Goal: Task Accomplishment & Management: Manage account settings

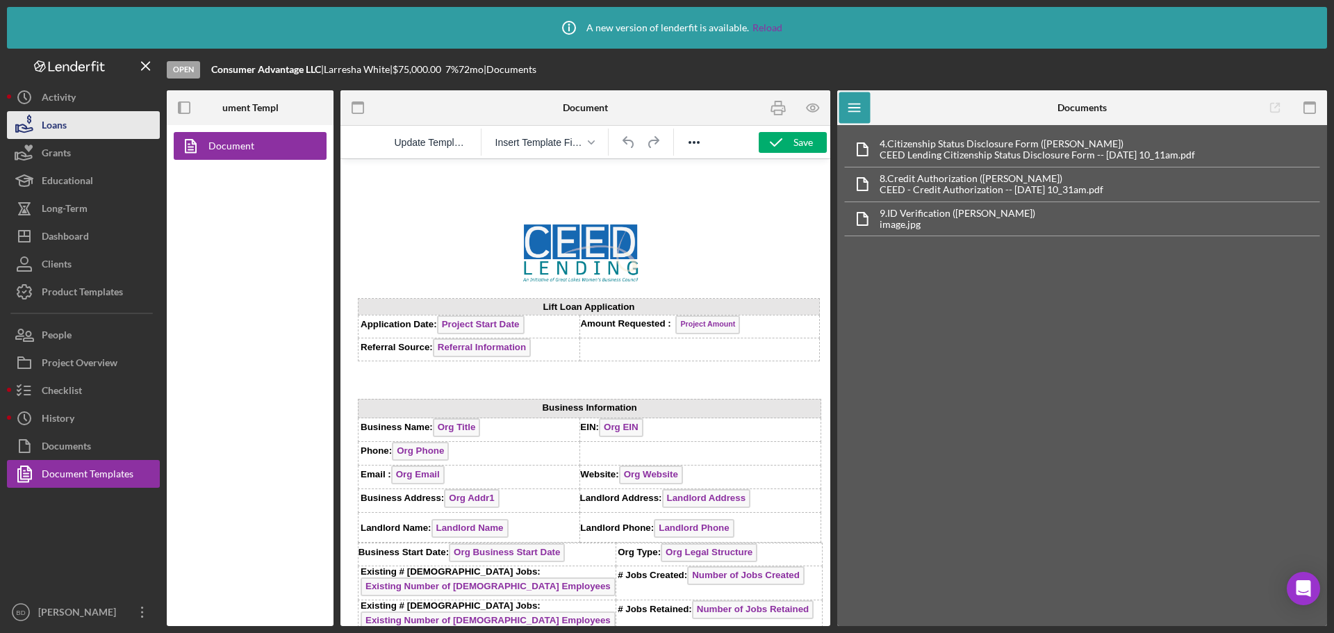
click at [47, 132] on div "Loans" at bounding box center [54, 126] width 25 height 31
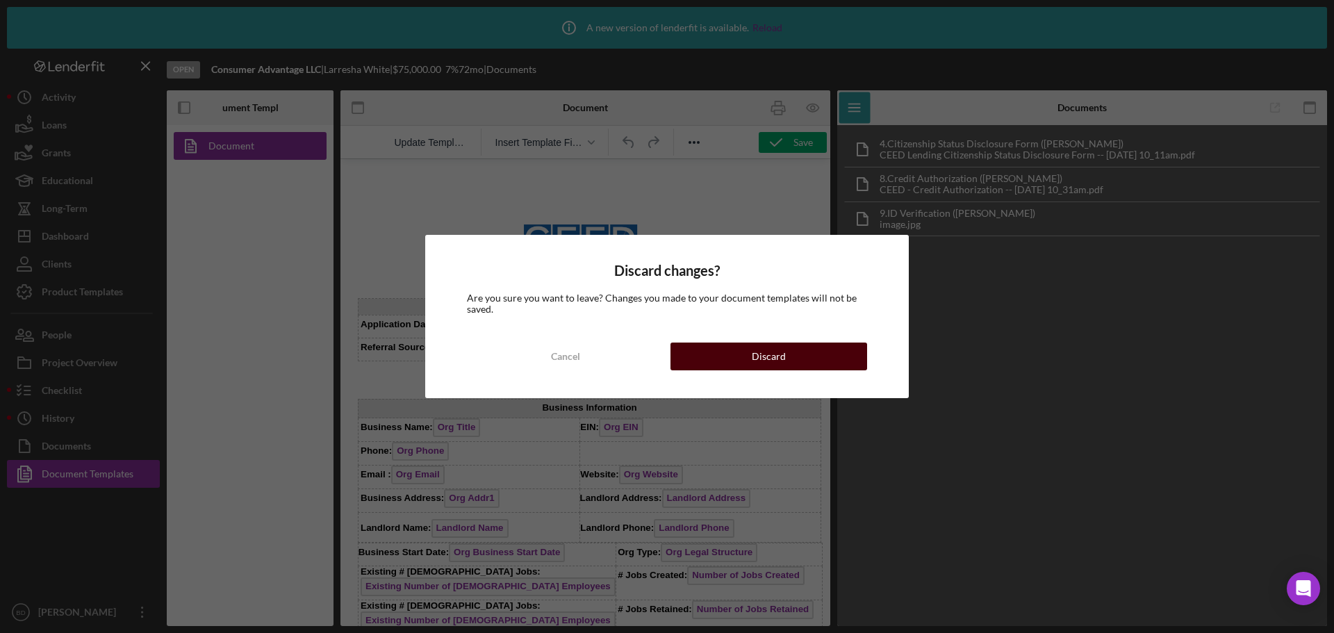
click at [782, 361] on div "Discard" at bounding box center [769, 356] width 34 height 28
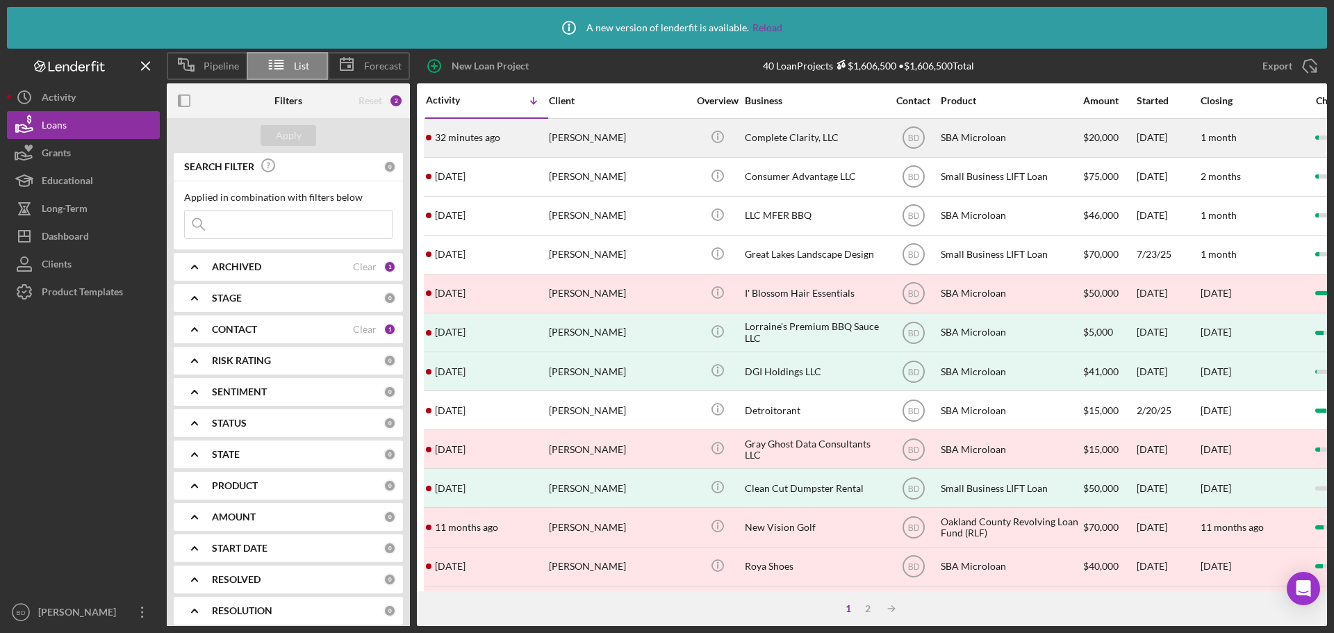
click at [596, 145] on div "[PERSON_NAME]" at bounding box center [618, 137] width 139 height 37
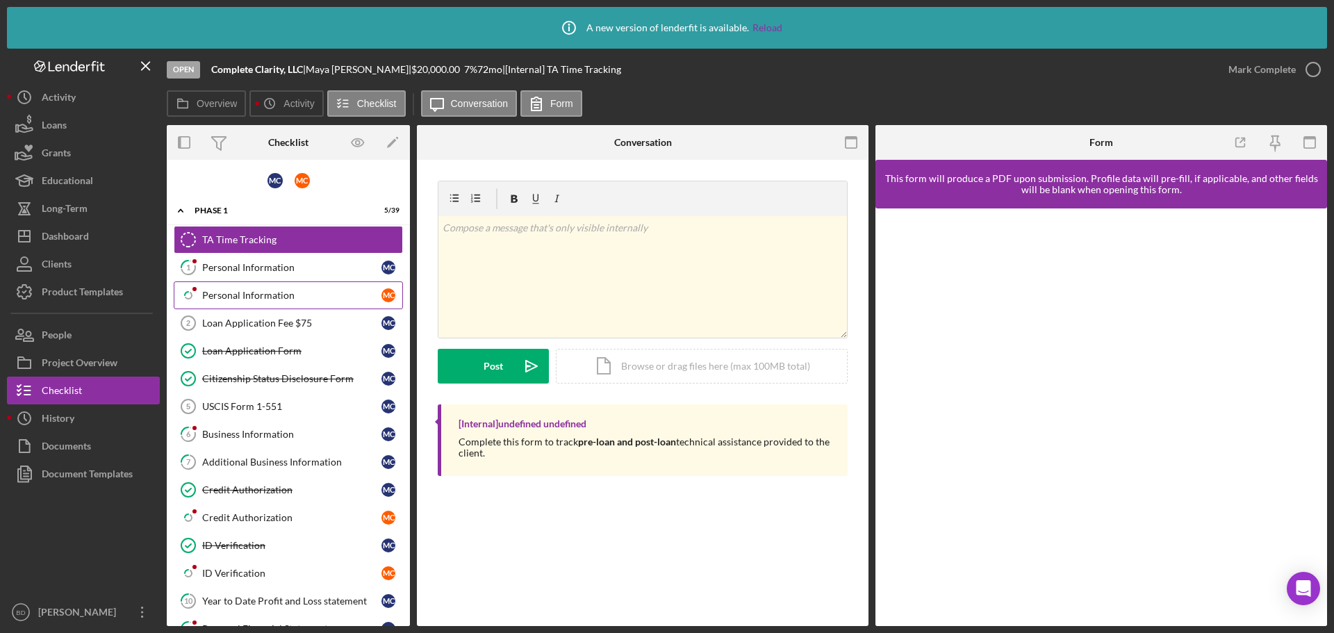
click at [252, 292] on div "Personal Information" at bounding box center [291, 295] width 179 height 11
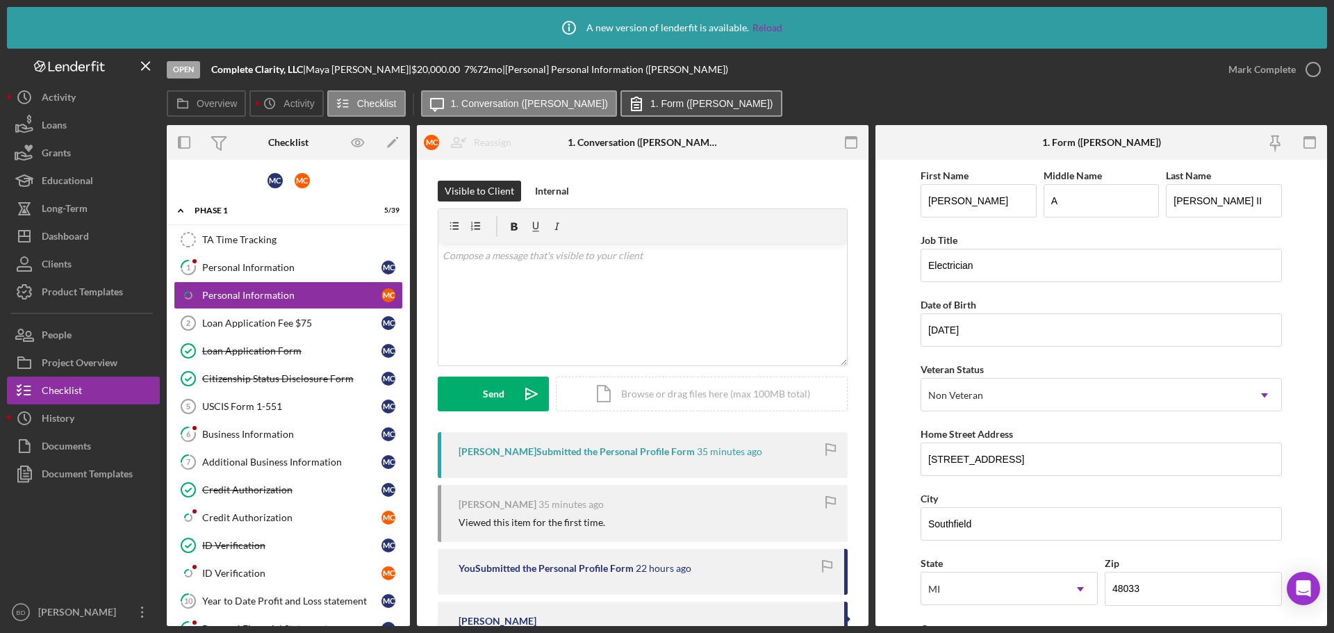
click at [650, 105] on label "1. Form ([PERSON_NAME])" at bounding box center [711, 103] width 123 height 11
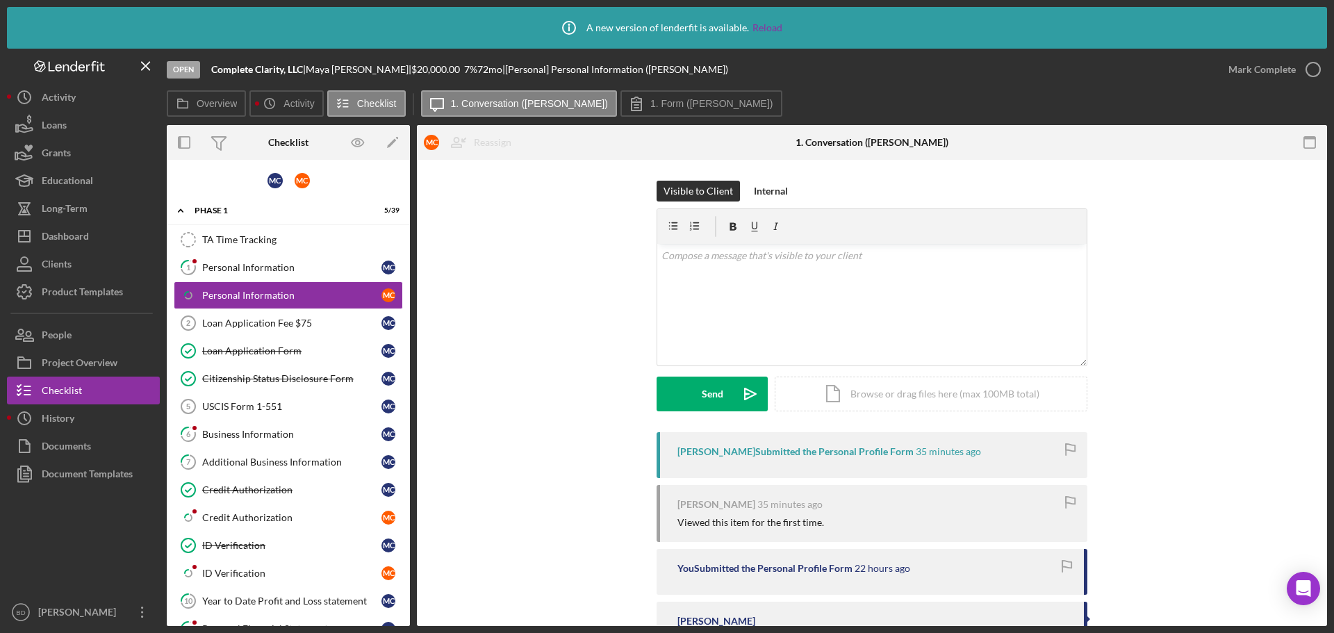
click at [718, 451] on div "[PERSON_NAME] Submitted the Personal Profile Form" at bounding box center [795, 451] width 236 height 11
click at [81, 441] on div "Documents" at bounding box center [66, 447] width 49 height 31
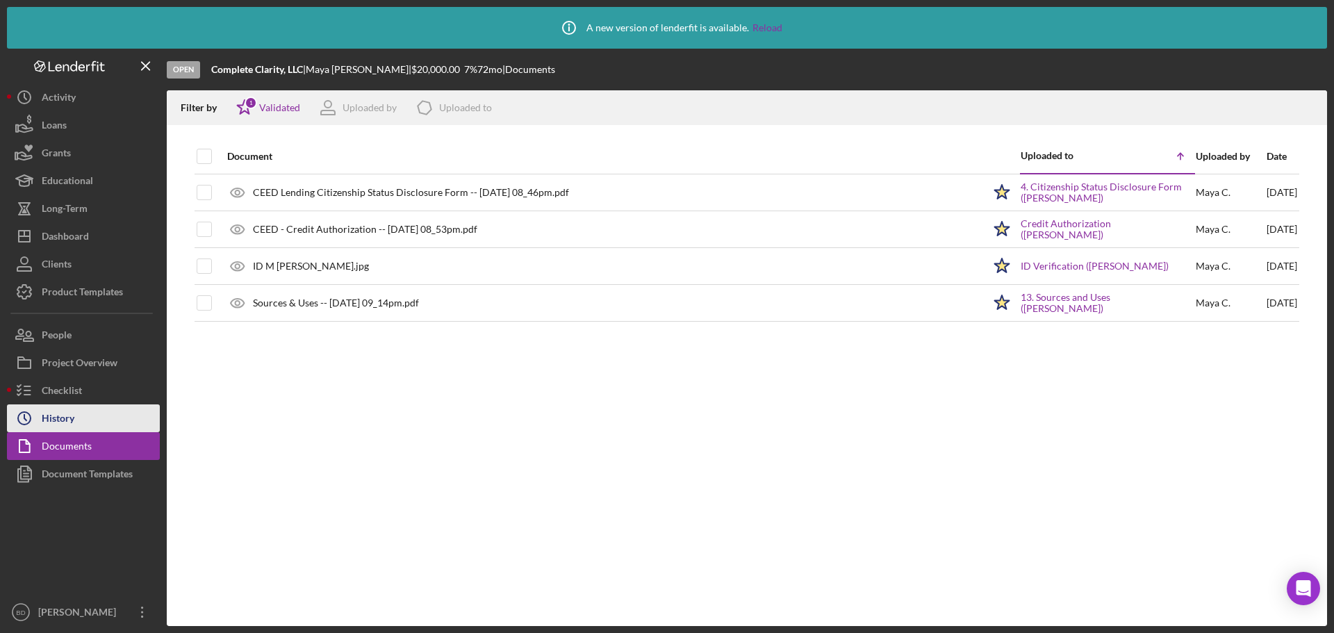
click at [60, 420] on div "History" at bounding box center [58, 419] width 33 height 31
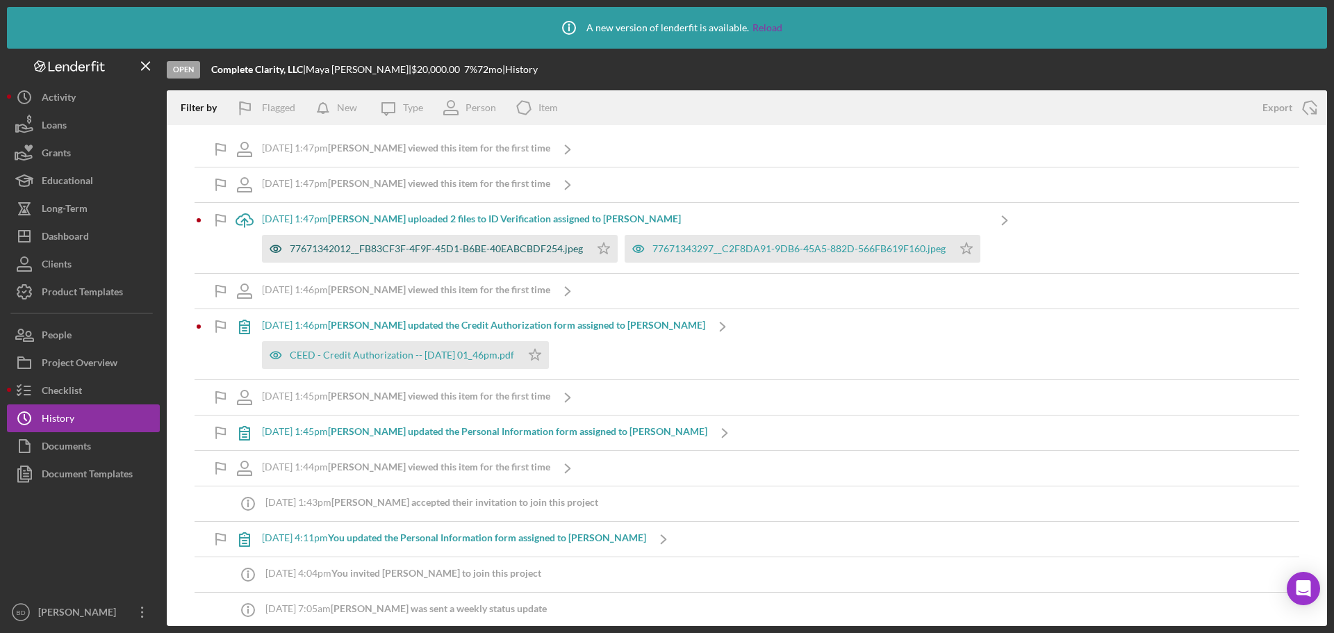
click at [468, 251] on div "77671342012__FB83CF3F-4F9F-45D1-B6BE-40EABCBDF254.jpeg" at bounding box center [436, 248] width 293 height 11
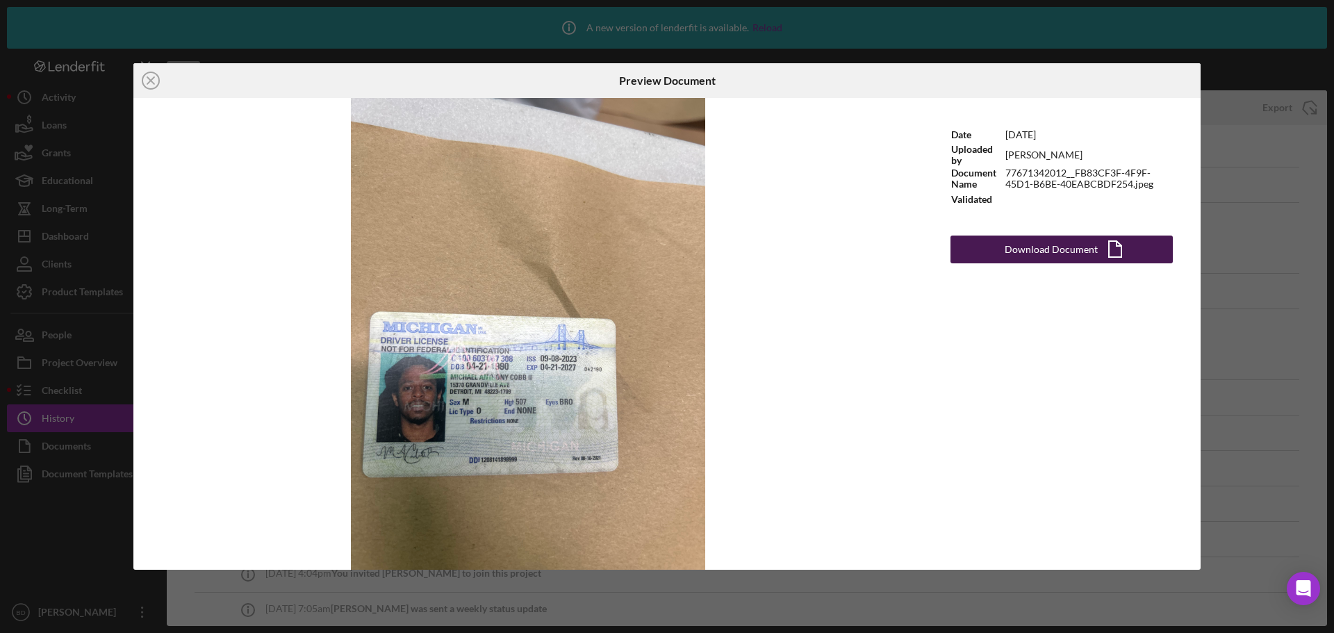
click at [1048, 249] on div "Download Document" at bounding box center [1051, 250] width 93 height 28
click at [158, 84] on circle at bounding box center [150, 80] width 17 height 17
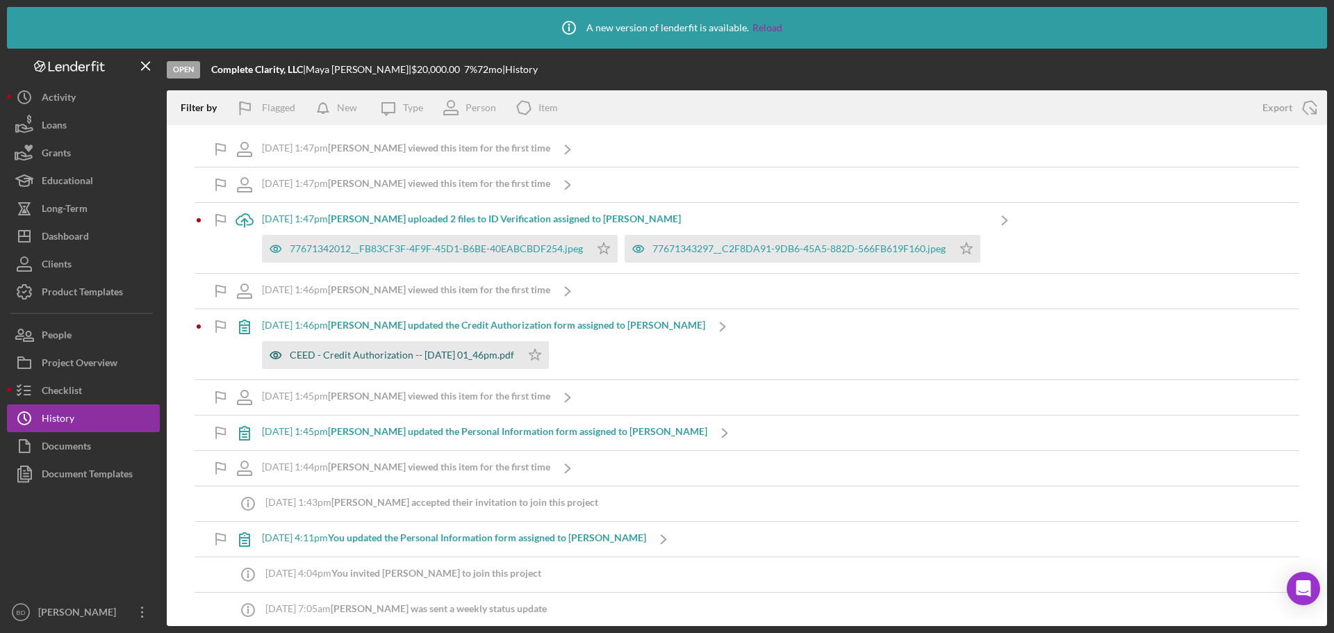
click at [423, 354] on div "CEED - Credit Authorization -- [DATE] 01_46pm.pdf" at bounding box center [402, 354] width 224 height 11
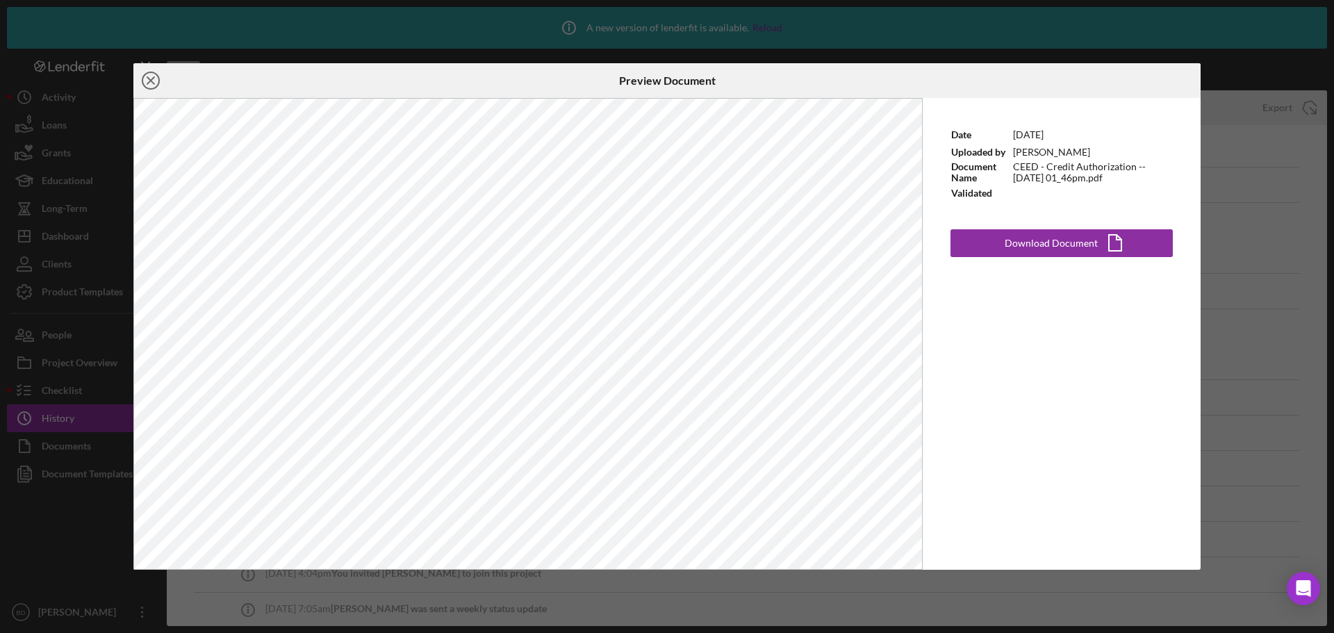
click at [153, 85] on icon "Icon/Close" at bounding box center [150, 80] width 35 height 35
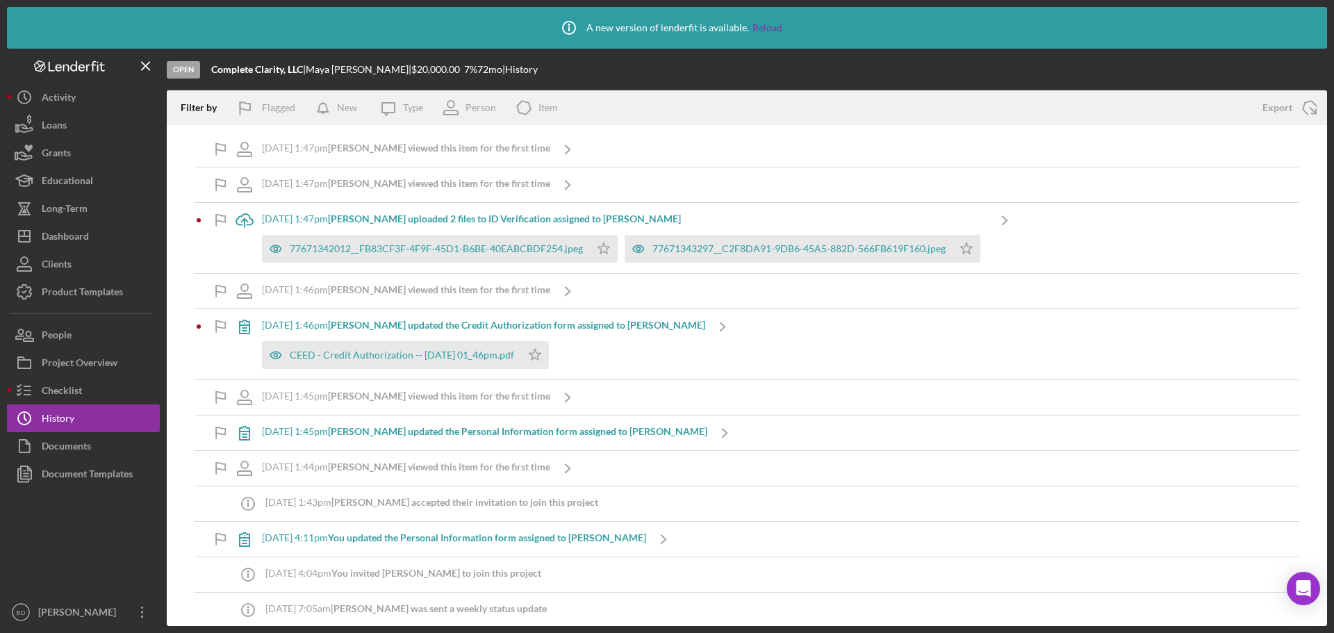
click at [504, 434] on b "[PERSON_NAME] updated the Personal Information form assigned to [PERSON_NAME]" at bounding box center [517, 431] width 379 height 12
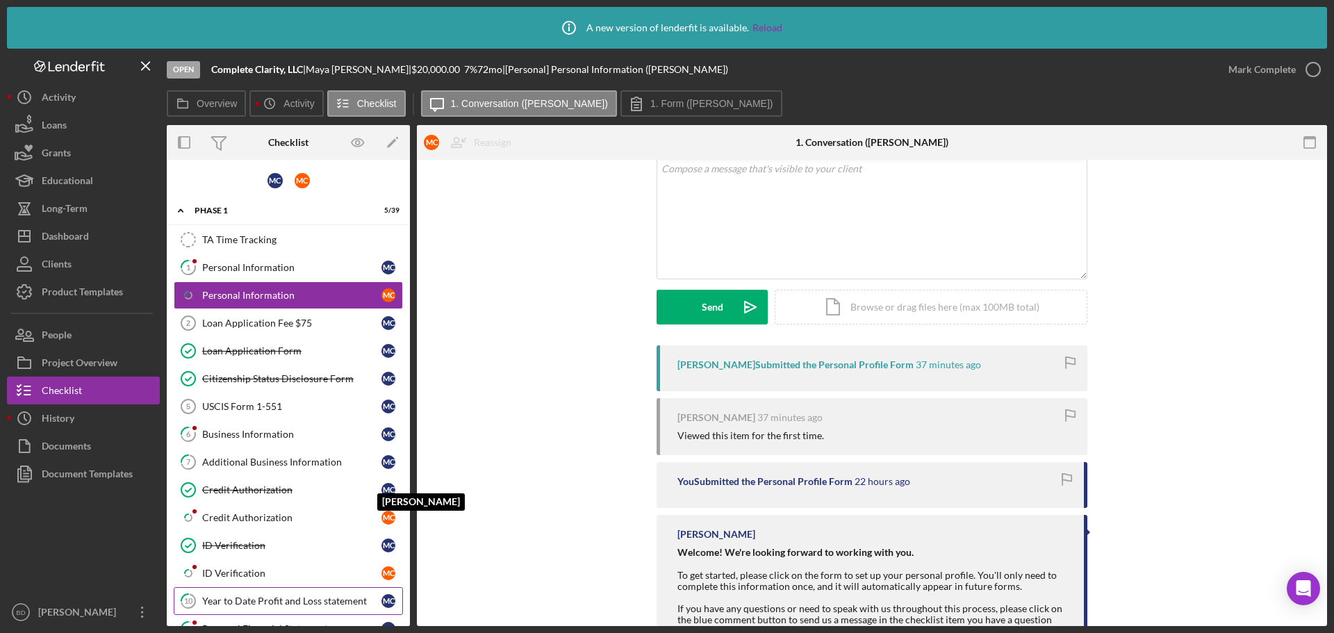
scroll to position [122, 0]
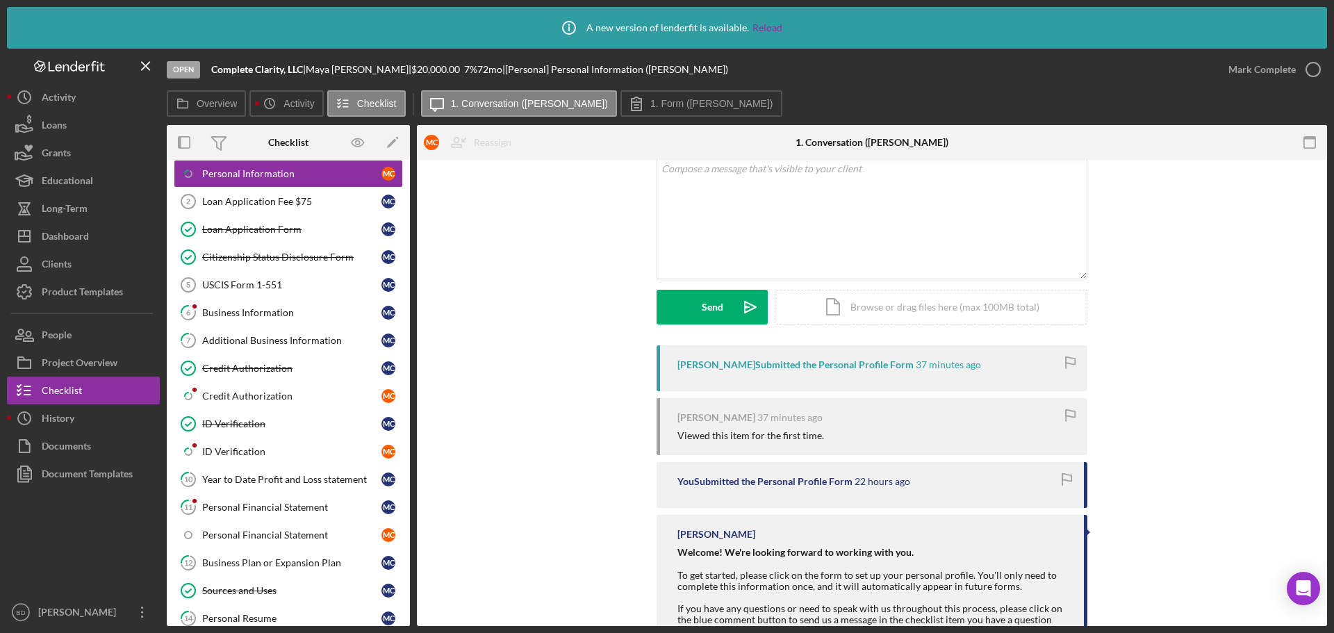
drag, startPoint x: 410, startPoint y: 382, endPoint x: 411, endPoint y: 363, distance: 18.8
click at [411, 363] on div "Overview Internal Workflow Stage Open Icon/Dropdown Arrow Archive (can unarchiv…" at bounding box center [747, 375] width 1160 height 501
click at [219, 393] on div "Credit Authorization" at bounding box center [291, 395] width 179 height 11
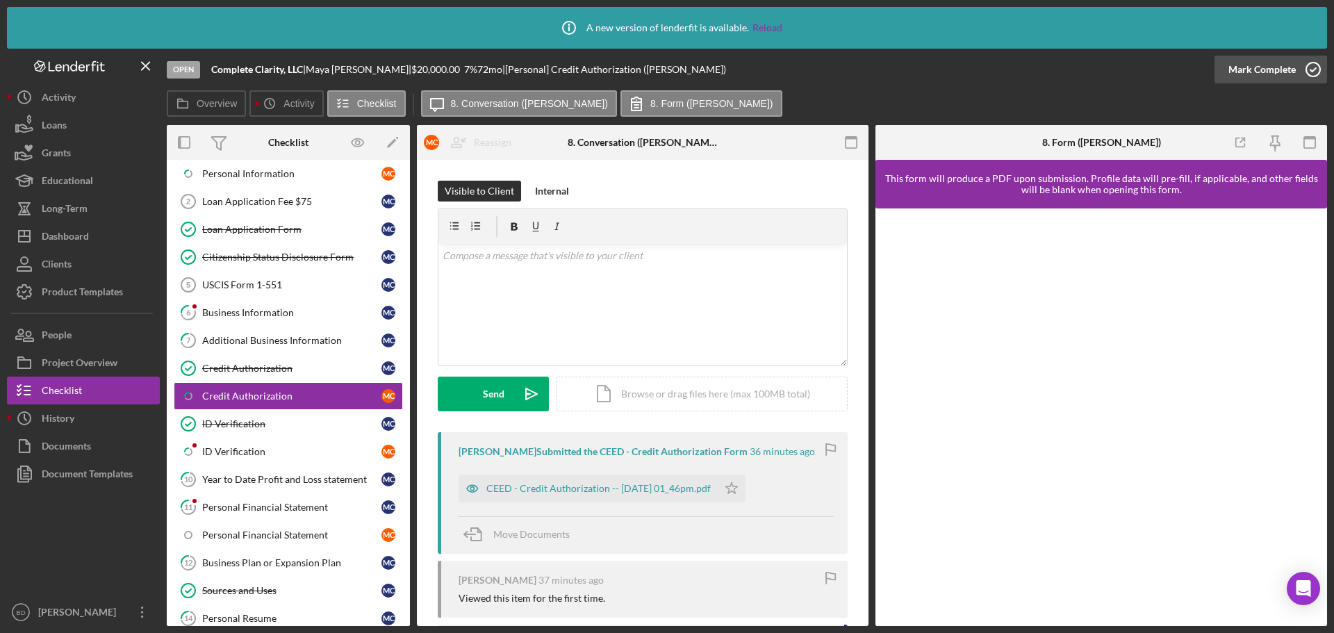
click at [1312, 63] on circle "button" at bounding box center [1313, 70] width 14 height 14
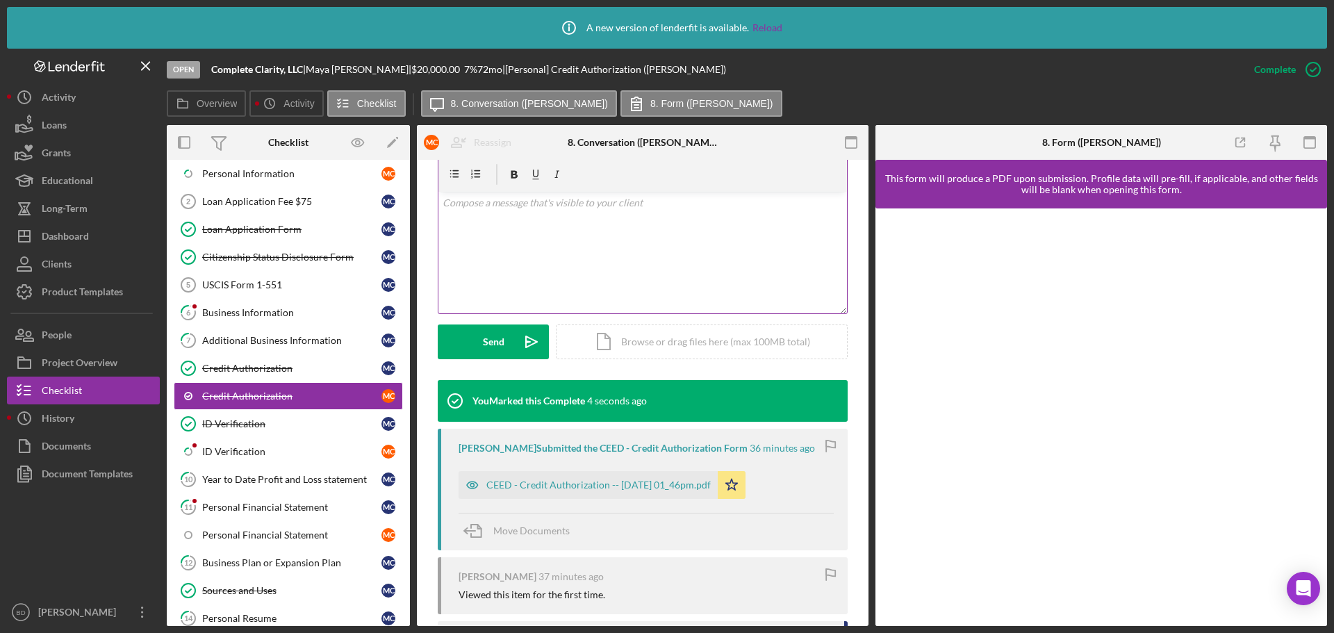
scroll to position [261, 0]
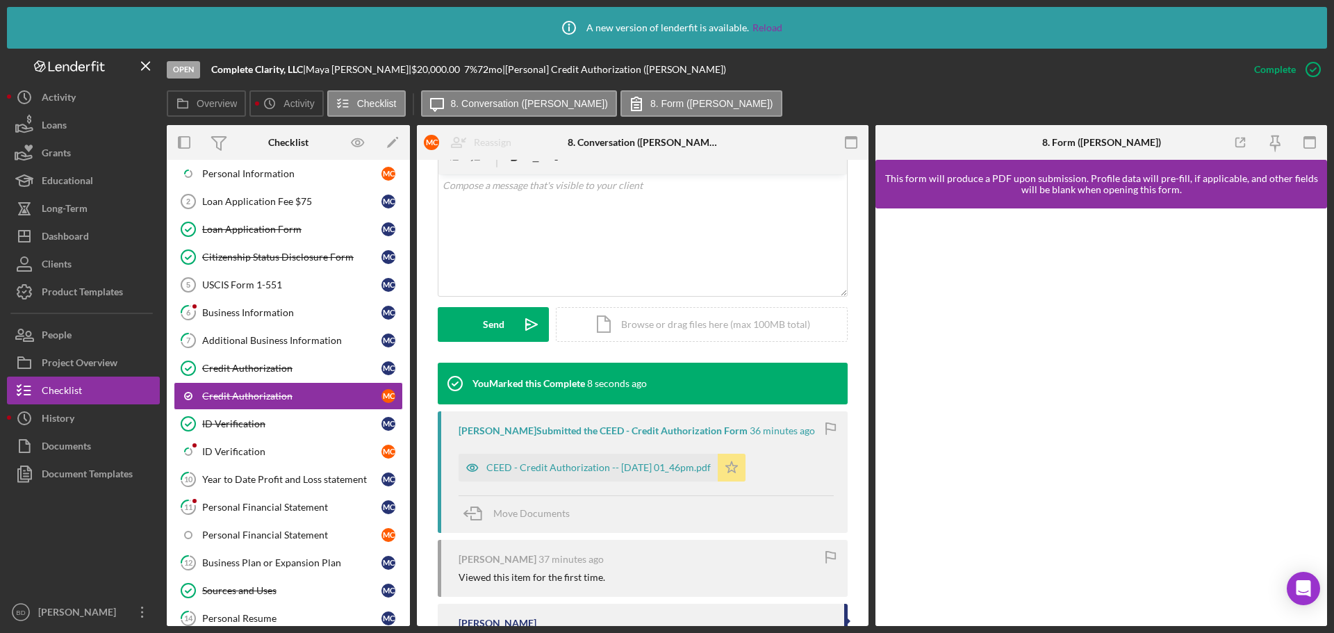
click at [738, 466] on polygon "button" at bounding box center [732, 466] width 12 height 11
drag, startPoint x: 1314, startPoint y: 69, endPoint x: 1194, endPoint y: 107, distance: 125.9
click at [1194, 107] on div "Open Complete Clarity, LLC | [PERSON_NAME] | $20,000.00 7 % 72 mo | [Personal] …" at bounding box center [747, 337] width 1160 height 577
click at [382, 449] on div "M C" at bounding box center [388, 452] width 14 height 14
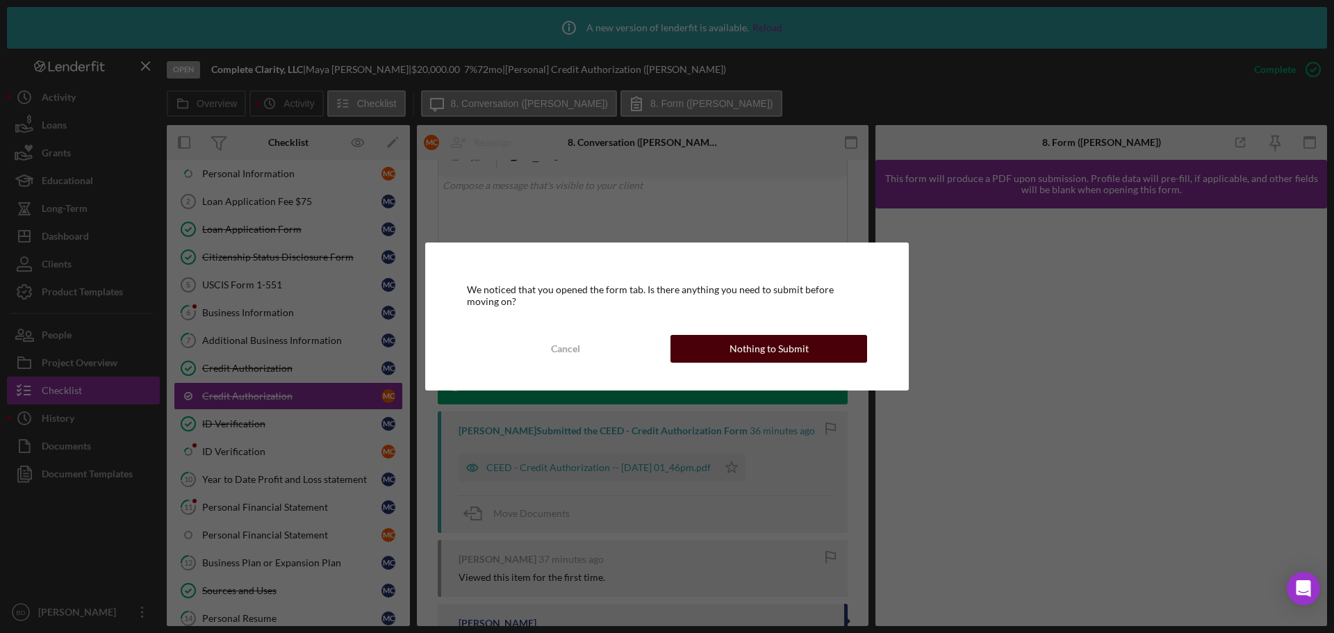
click at [771, 349] on div "Nothing to Submit" at bounding box center [768, 349] width 79 height 28
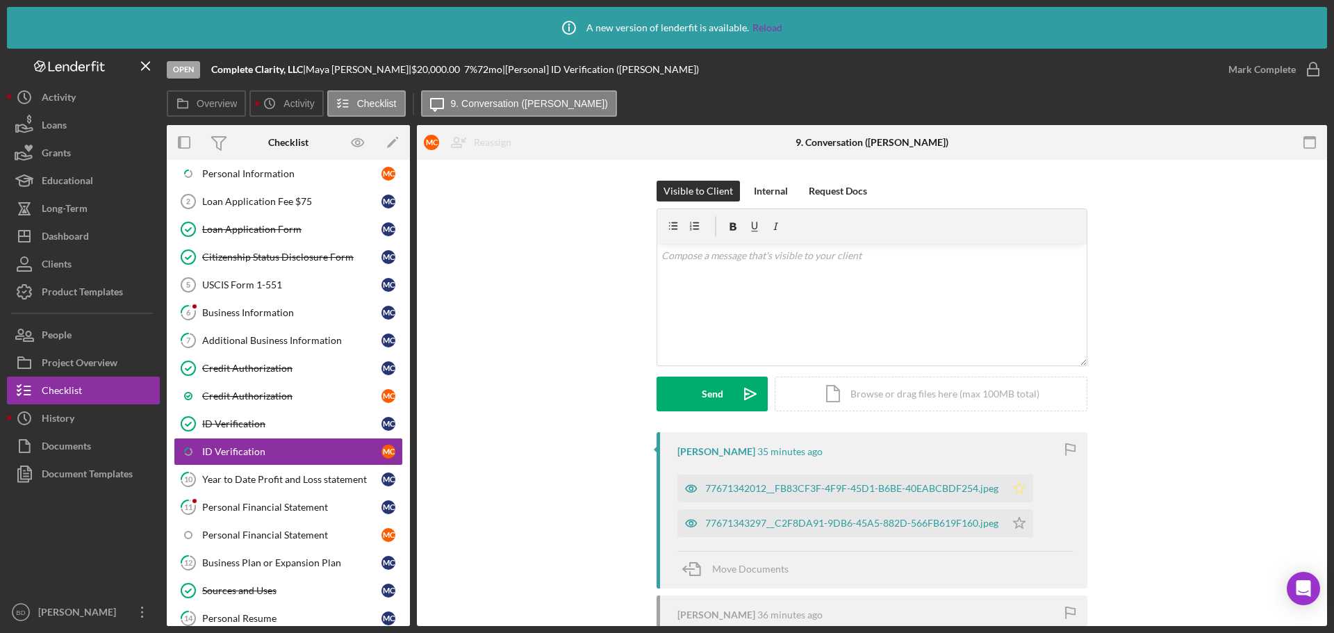
click at [1018, 486] on icon "Icon/Star" at bounding box center [1019, 488] width 28 height 28
click at [1018, 525] on icon "Icon/Star" at bounding box center [1019, 523] width 28 height 28
click at [1314, 67] on icon "button" at bounding box center [1313, 69] width 35 height 35
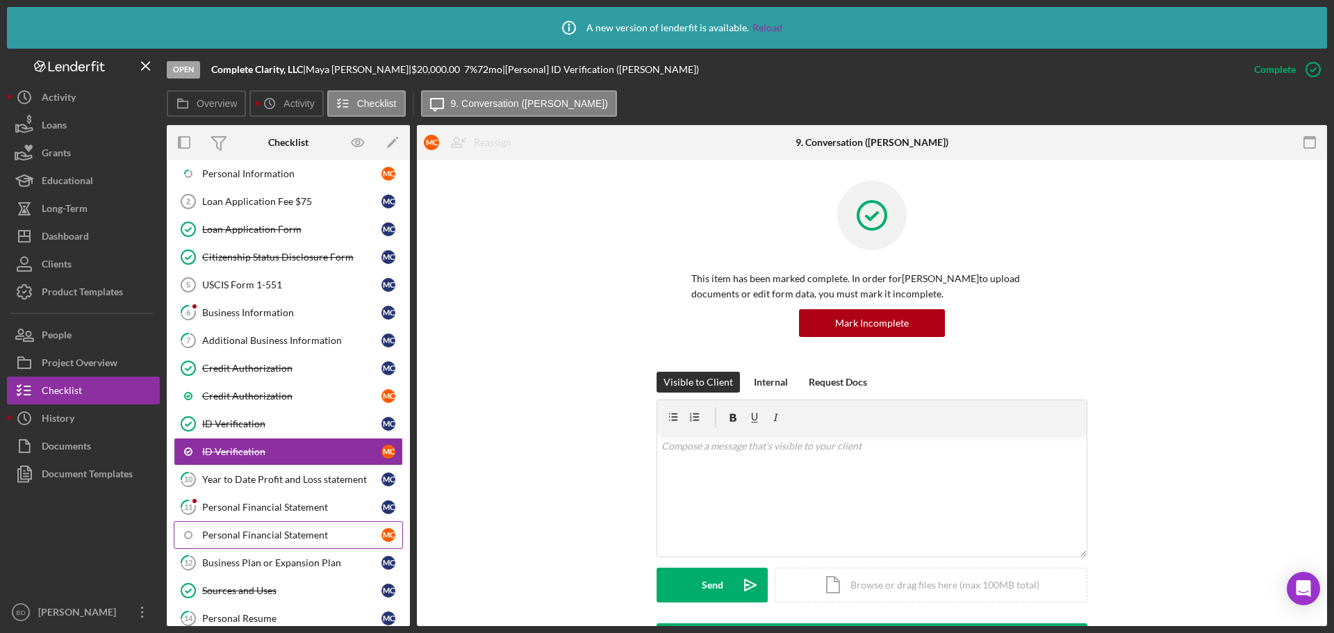
click at [285, 537] on div "Personal Financial Statement" at bounding box center [291, 534] width 179 height 11
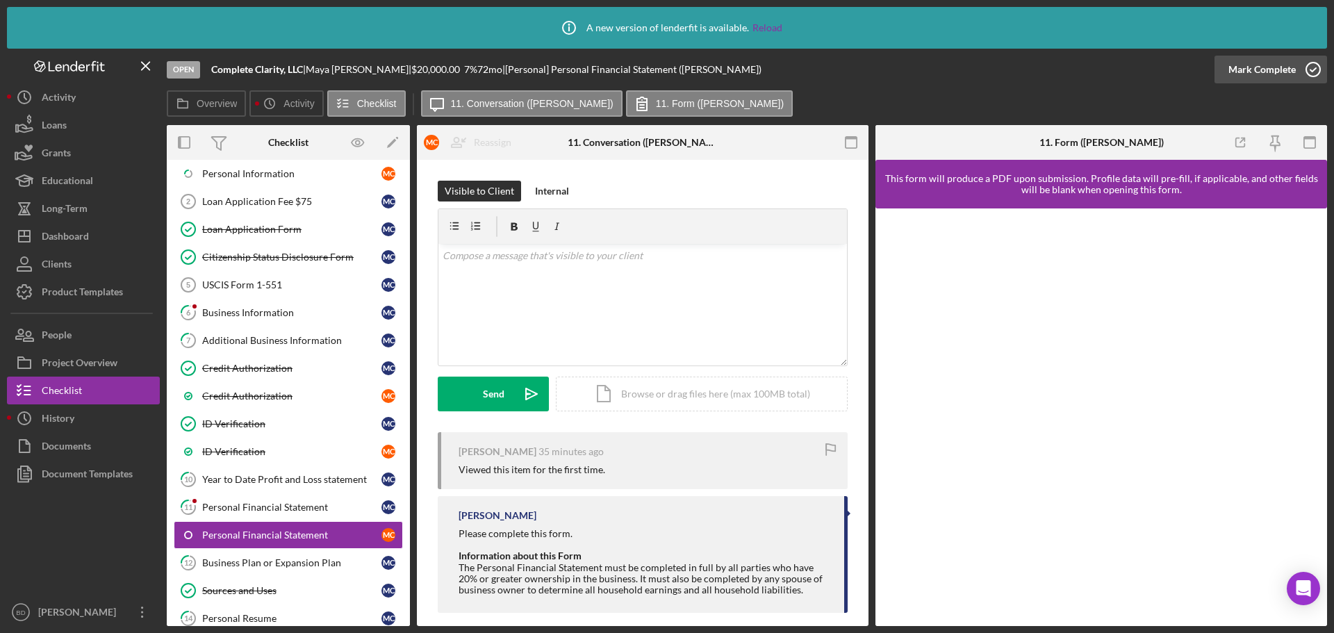
click at [1312, 67] on icon "button" at bounding box center [1313, 69] width 35 height 35
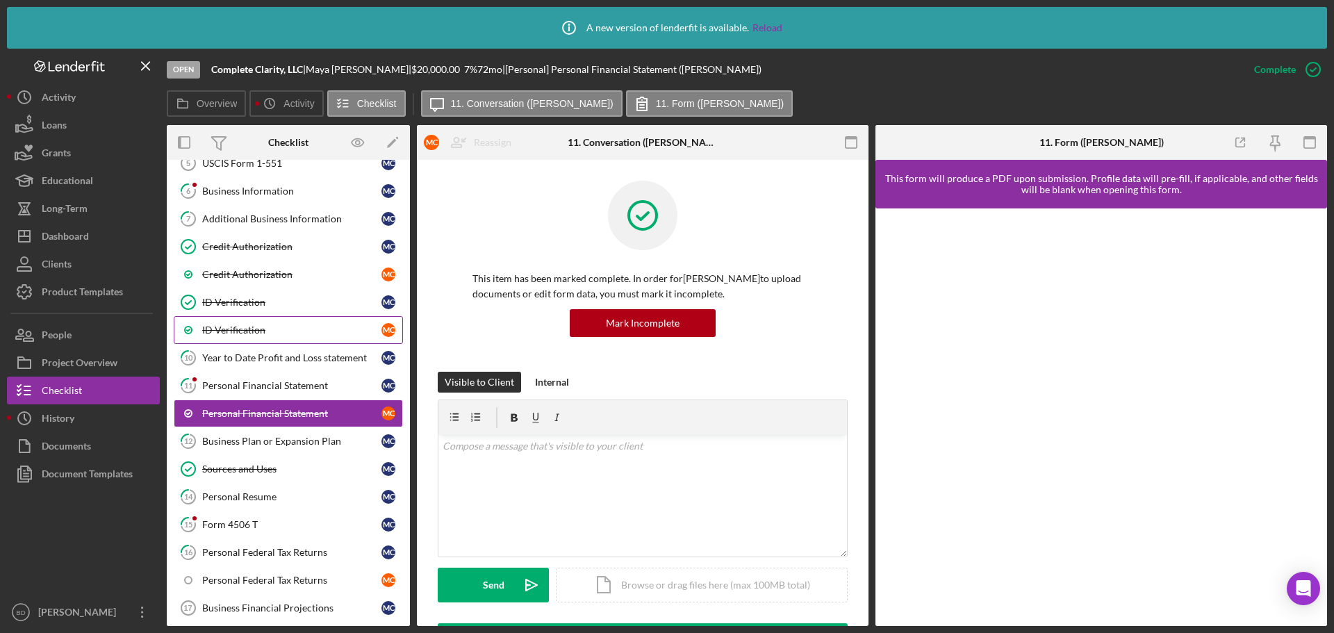
scroll to position [347, 0]
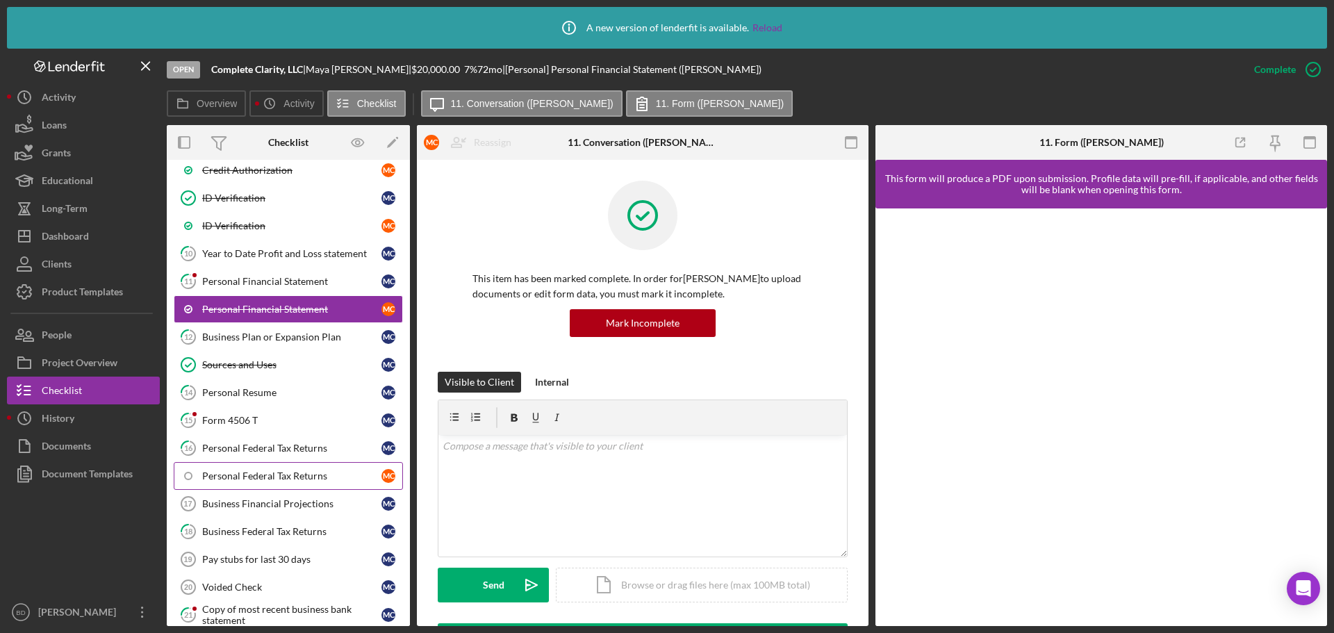
click at [317, 481] on div "Personal Federal Tax Returns" at bounding box center [291, 475] width 179 height 11
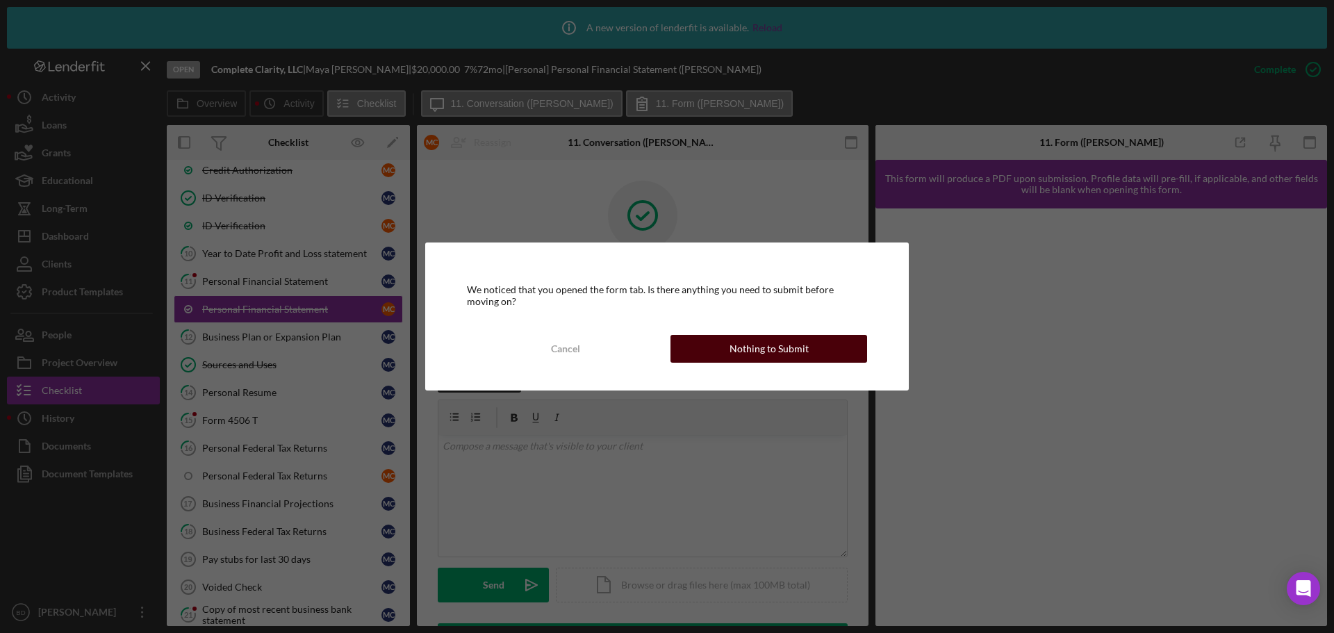
click at [724, 349] on button "Nothing to Submit" at bounding box center [768, 349] width 197 height 28
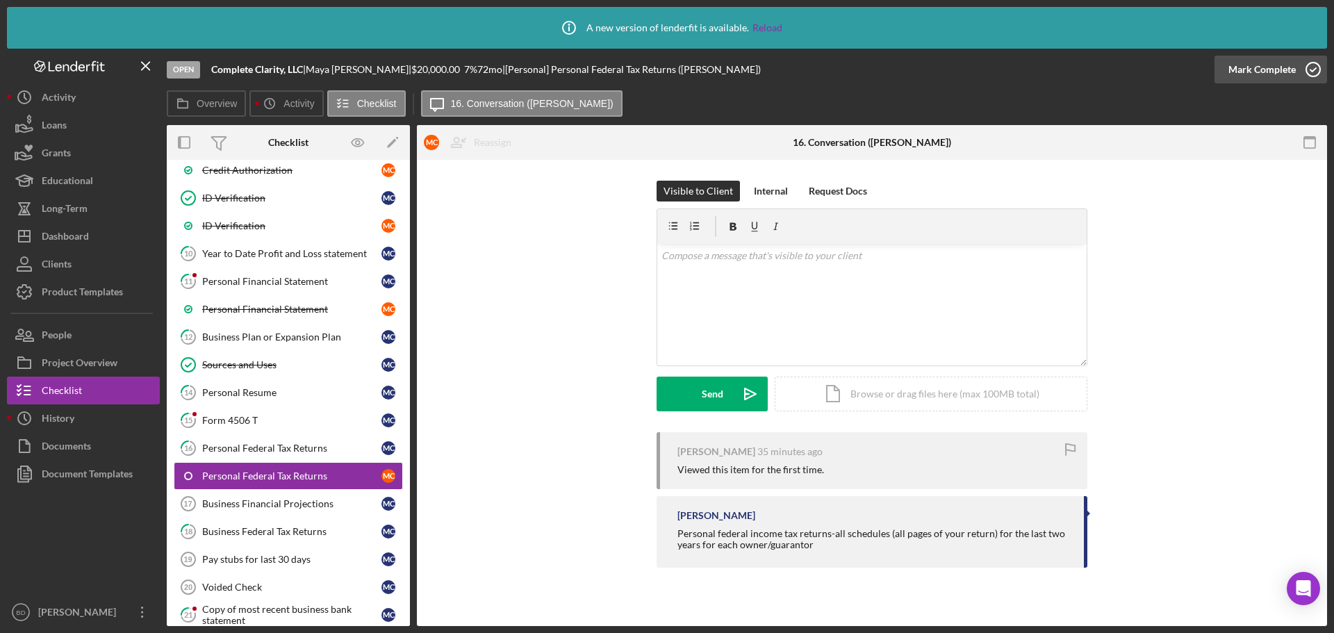
click at [1313, 69] on icon "button" at bounding box center [1313, 69] width 35 height 35
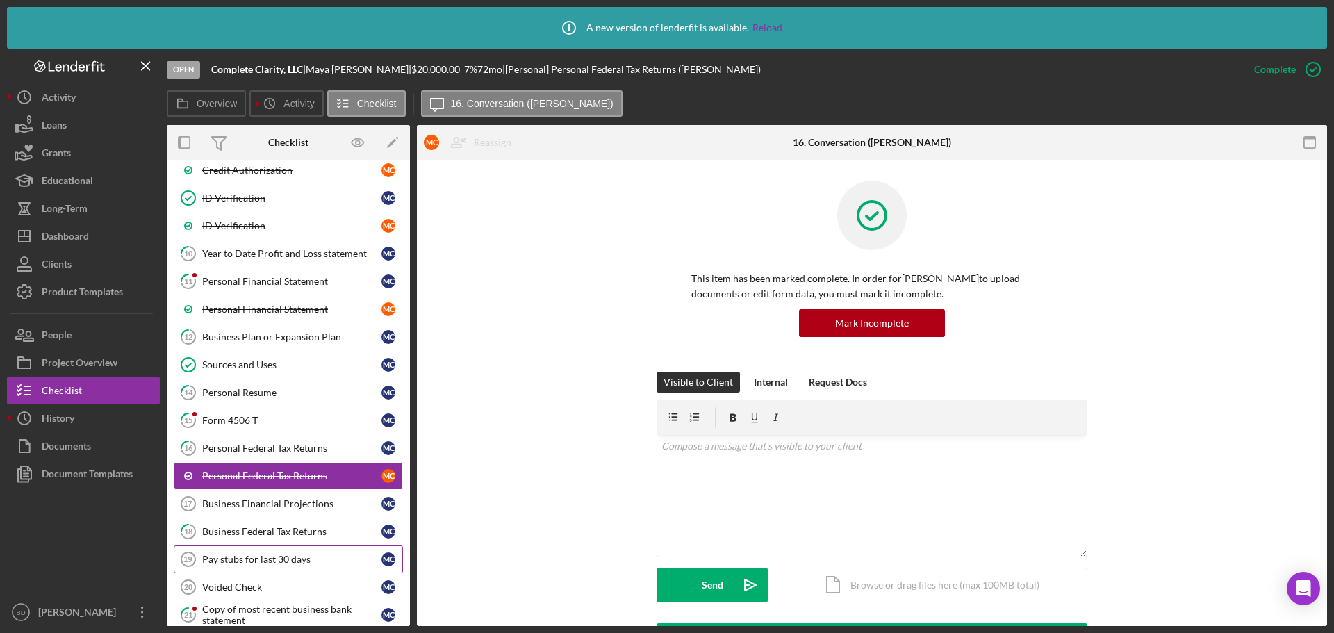
click at [304, 556] on div "Pay stubs for last 30 days" at bounding box center [291, 559] width 179 height 11
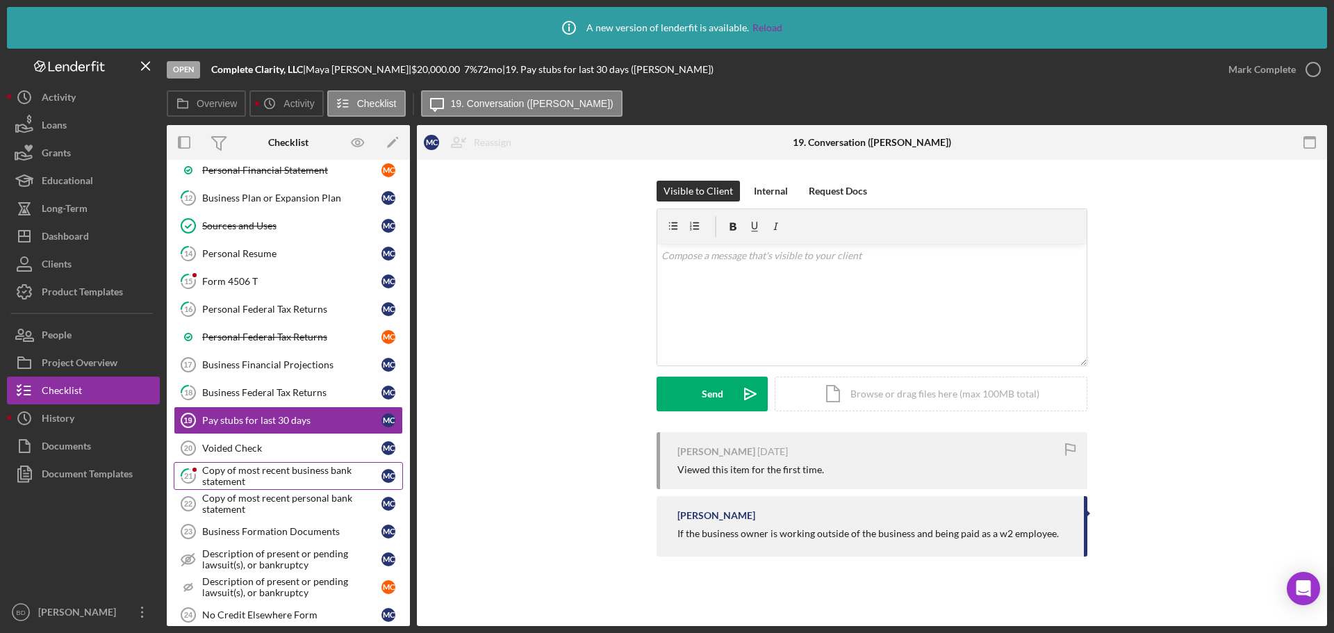
scroll to position [504, 0]
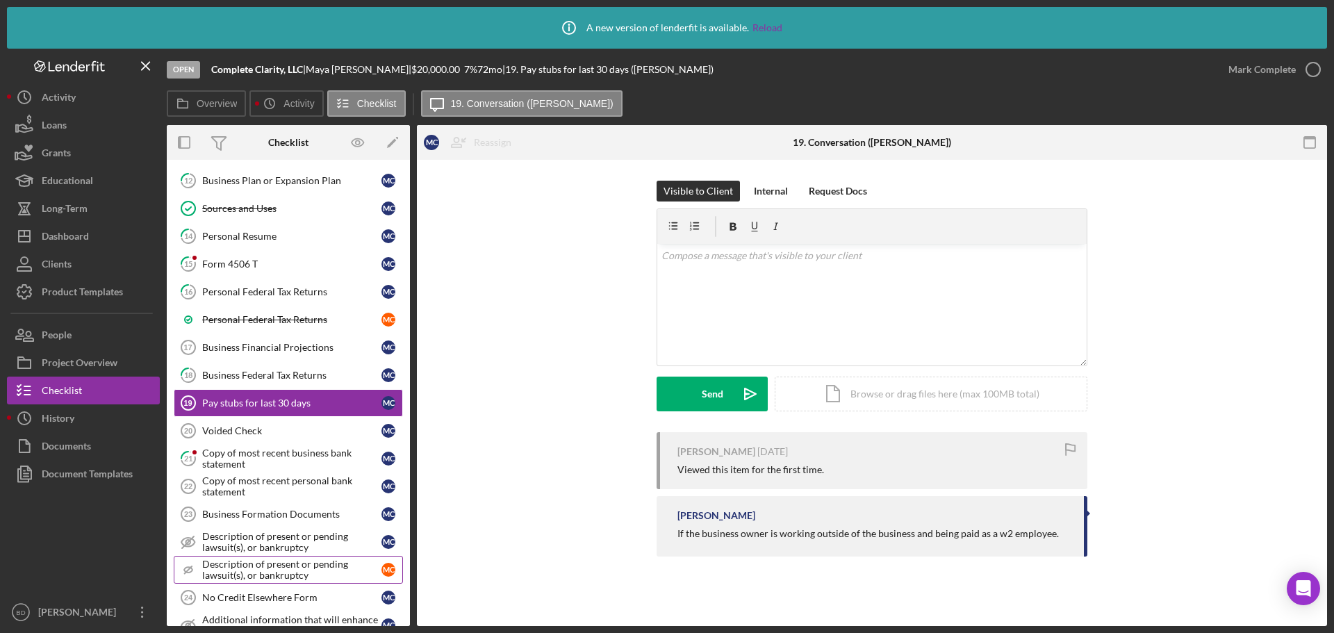
click at [297, 572] on div "Description of present or pending lawsuit(s), or bankruptcy" at bounding box center [291, 570] width 179 height 22
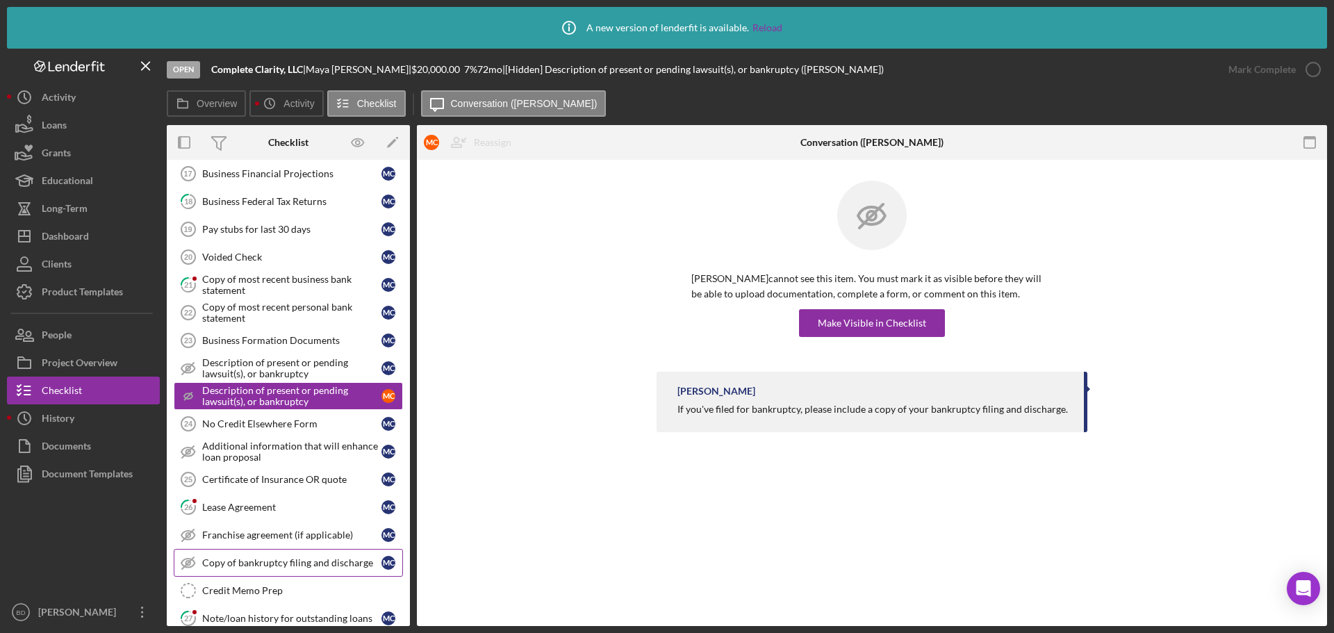
scroll to position [729, 0]
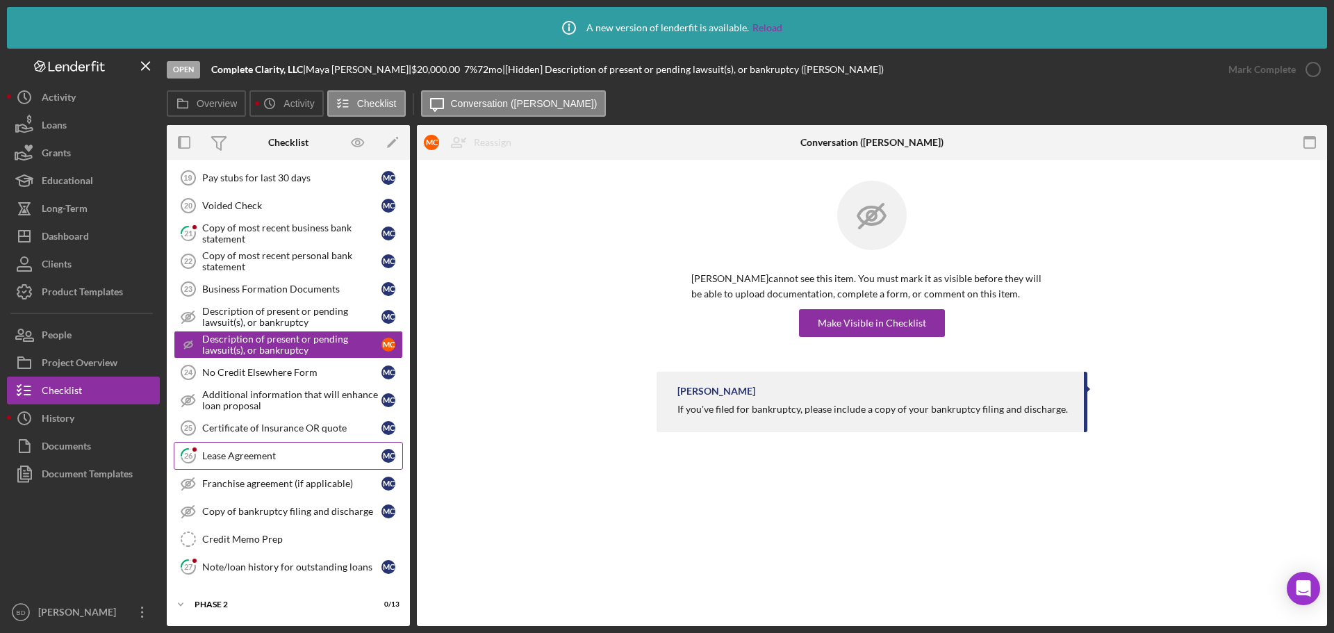
click at [242, 454] on div "Lease Agreement" at bounding box center [291, 455] width 179 height 11
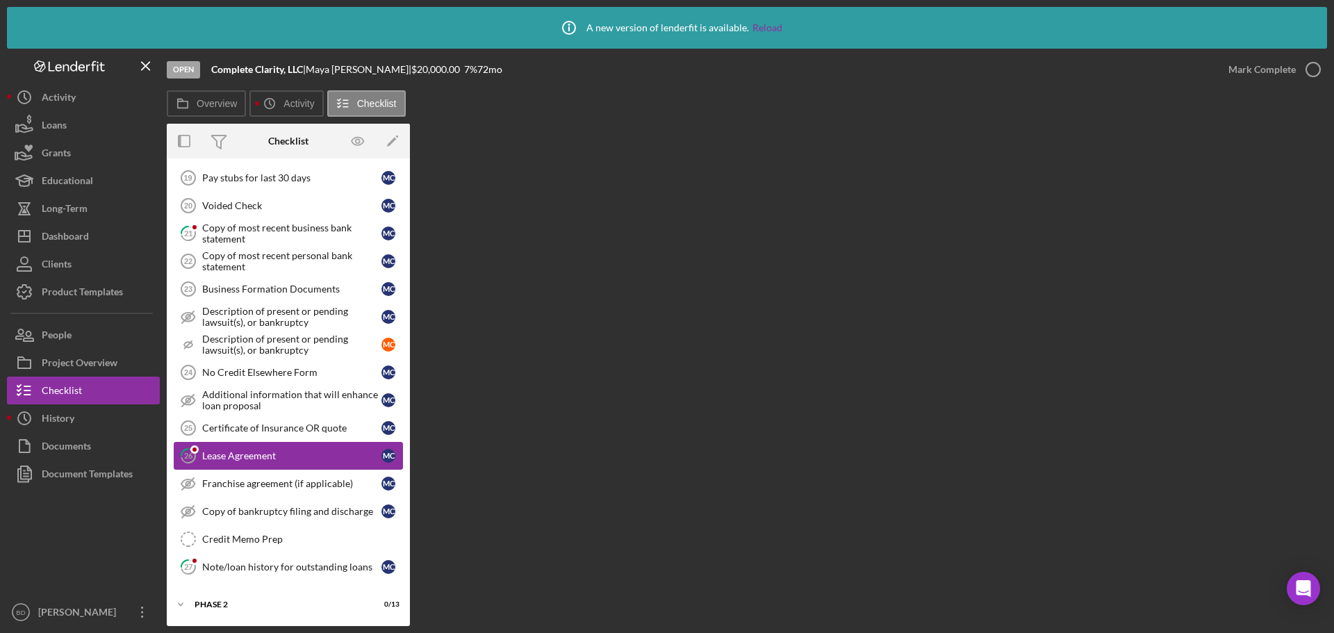
scroll to position [729, 0]
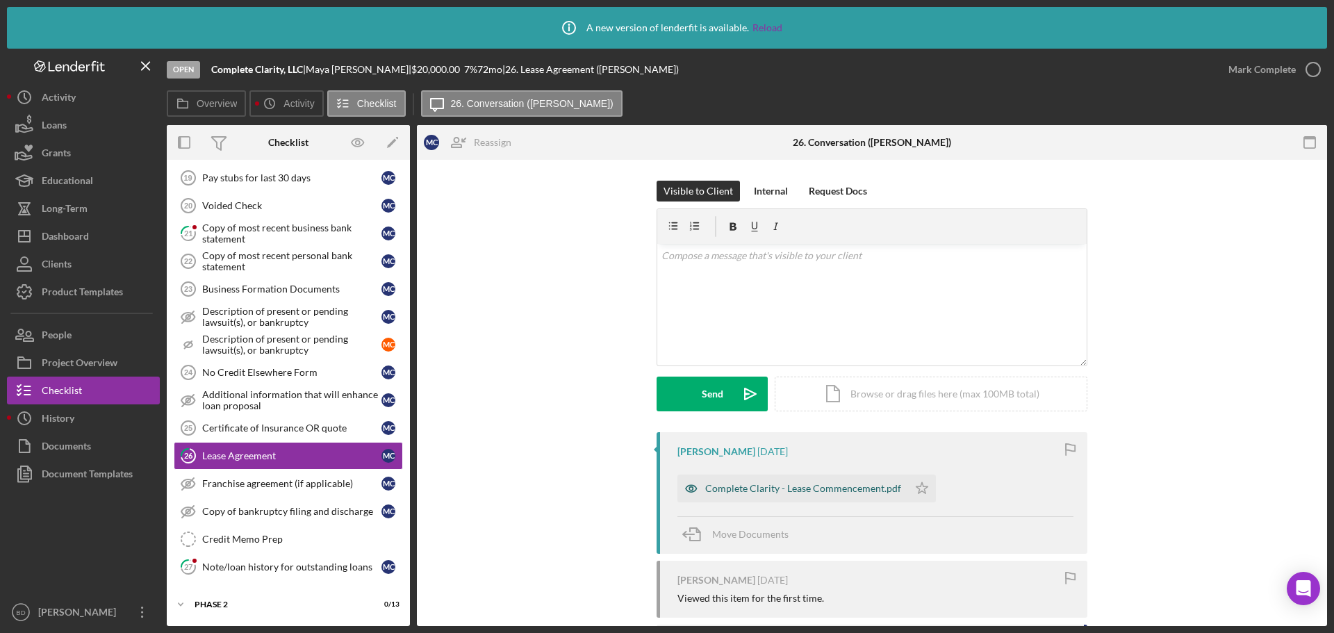
click at [713, 490] on div "Complete Clarity - Lease Commencement.pdf" at bounding box center [803, 488] width 196 height 11
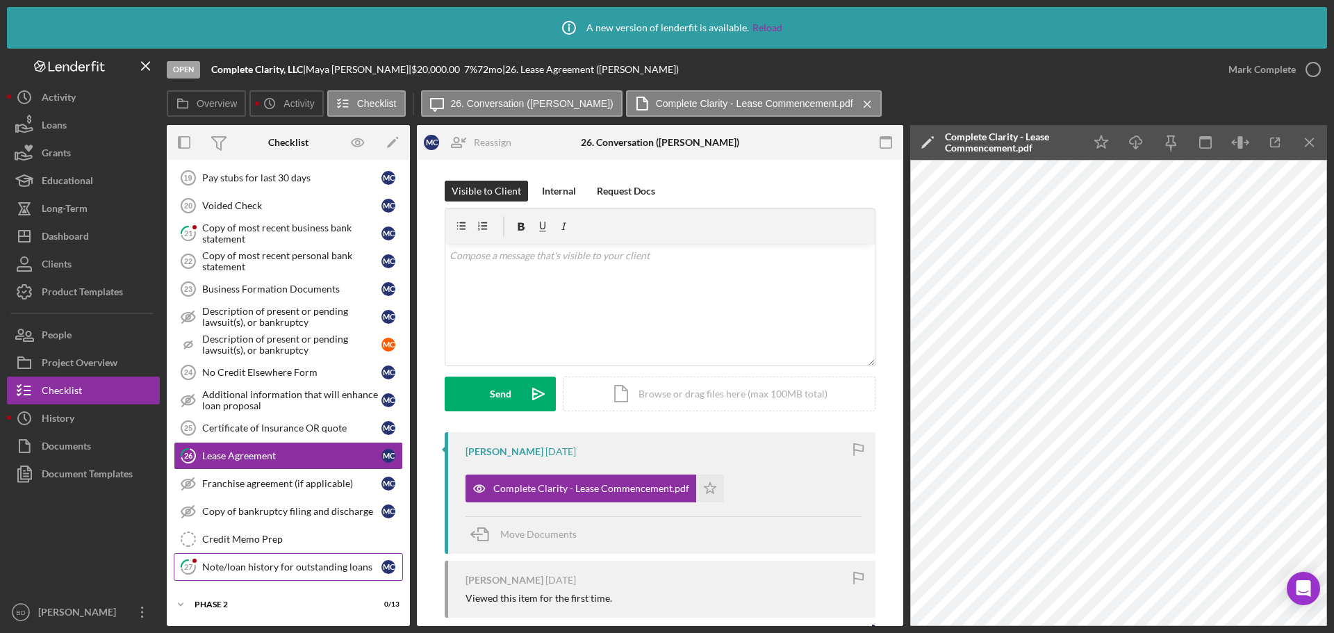
click at [331, 563] on div "Note/loan history for outstanding loans" at bounding box center [291, 566] width 179 height 11
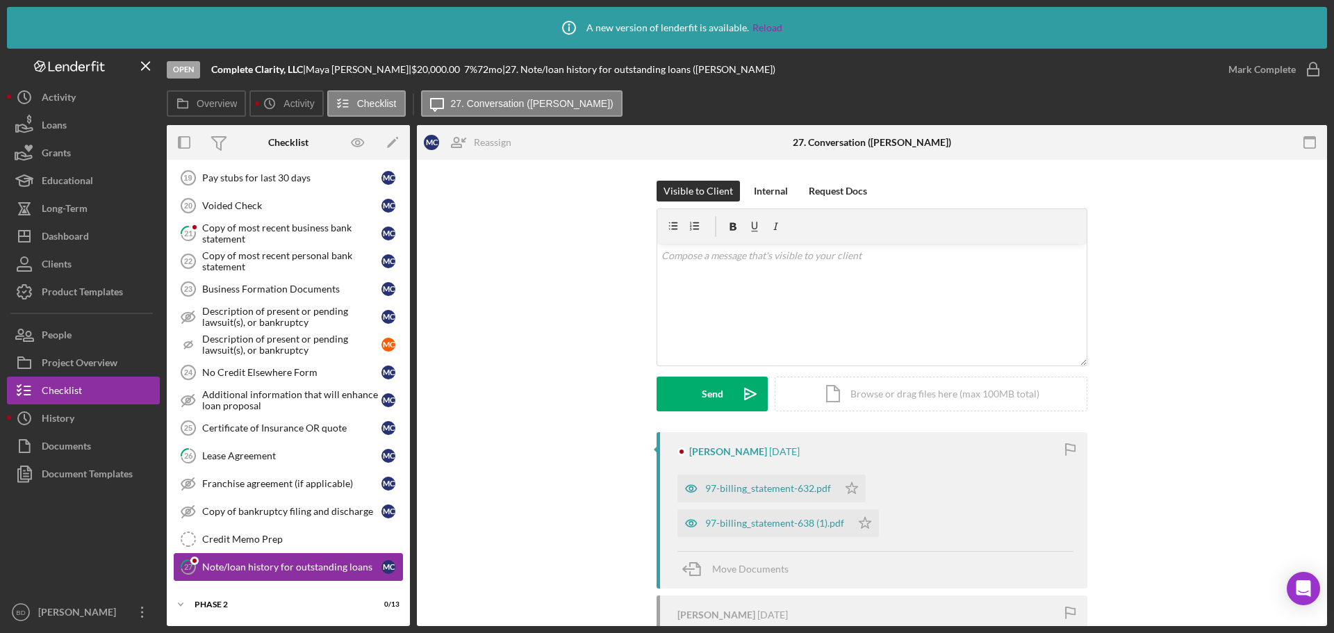
scroll to position [729, 0]
click at [709, 486] on div "97-billing_statement-632.pdf" at bounding box center [768, 488] width 126 height 11
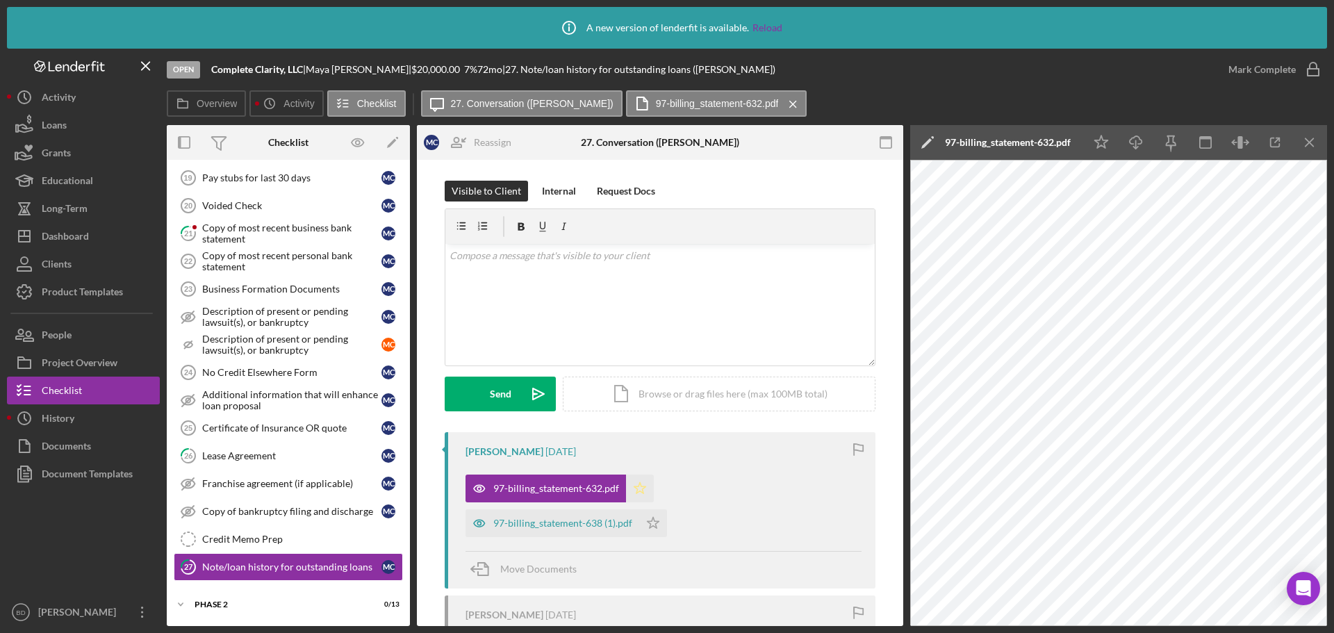
click at [641, 490] on icon "Icon/Star" at bounding box center [640, 488] width 28 height 28
click at [649, 516] on icon "Icon/Star" at bounding box center [653, 523] width 28 height 28
click at [1312, 63] on circle "button" at bounding box center [1313, 70] width 14 height 14
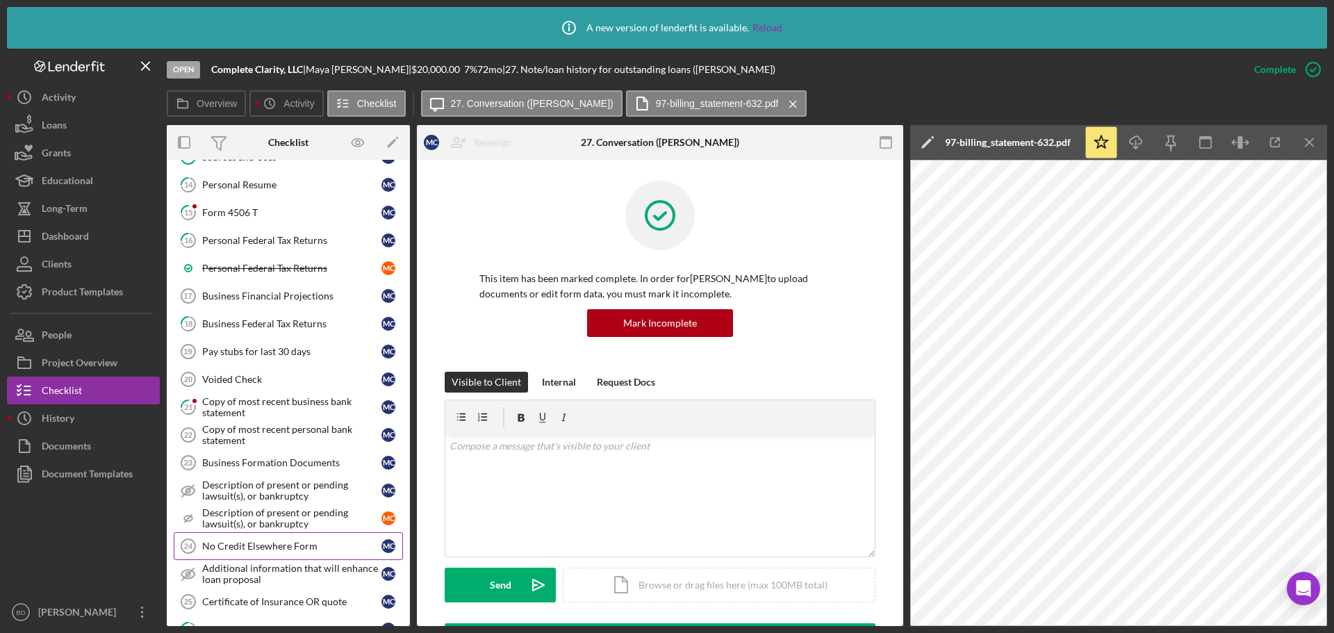
scroll to position [538, 0]
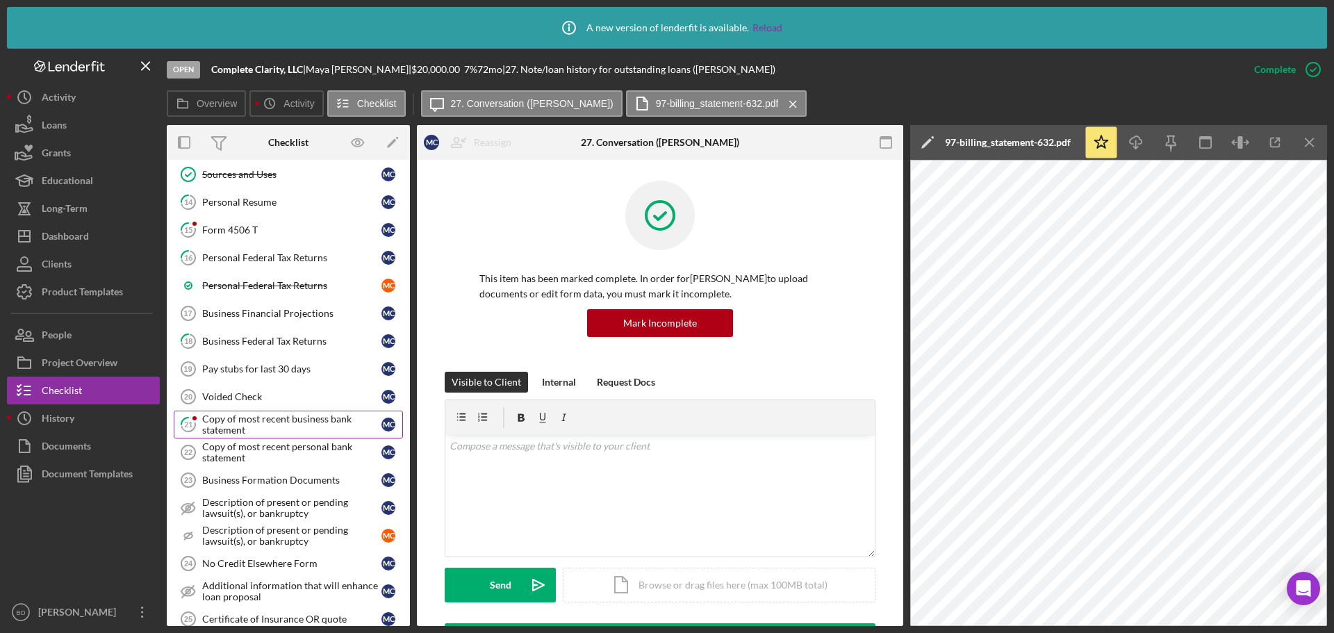
click at [293, 420] on div "Copy of most recent business bank statement" at bounding box center [291, 424] width 179 height 22
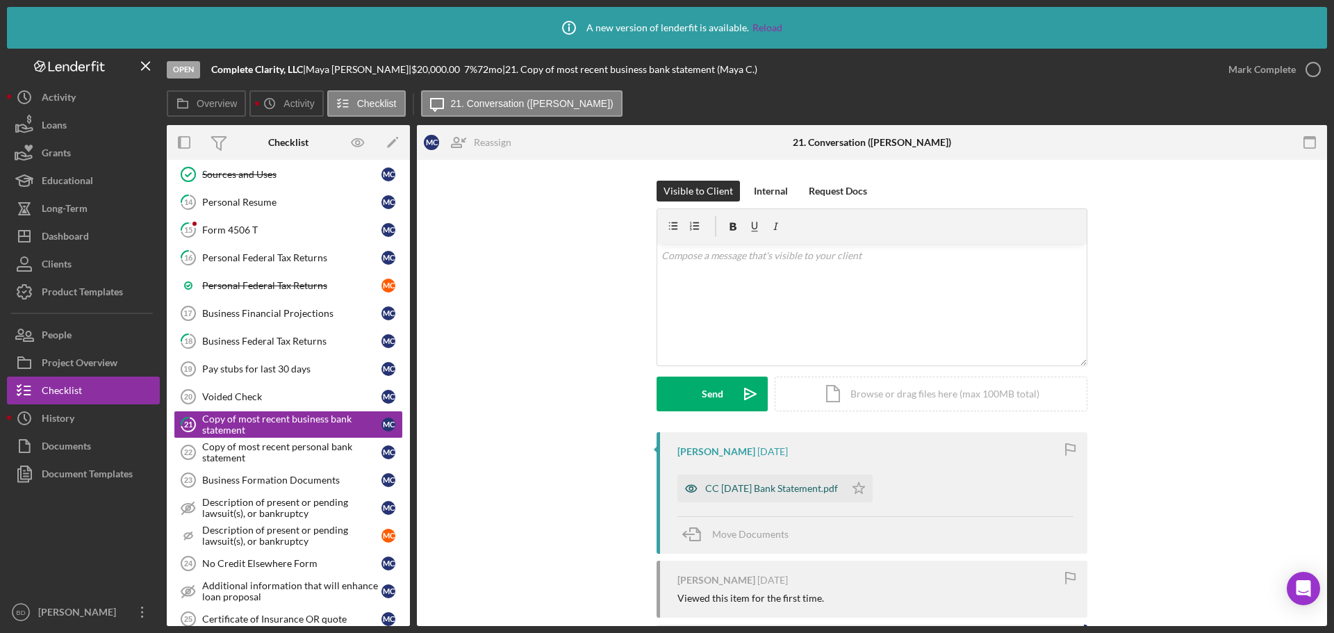
click at [736, 489] on div "CC [DATE] Bank Statement.pdf" at bounding box center [771, 488] width 133 height 11
